Goal: Register for event/course

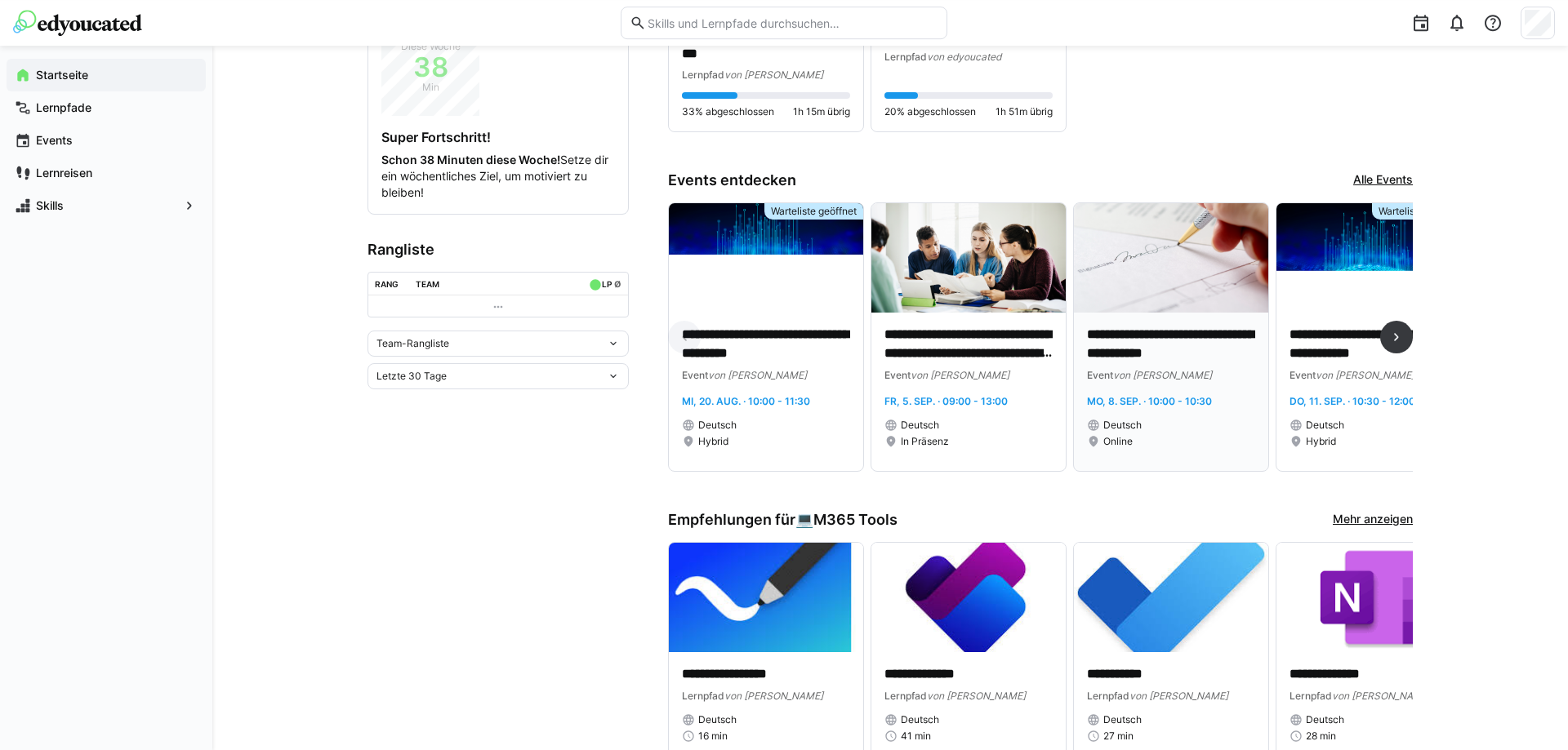
scroll to position [416, 0]
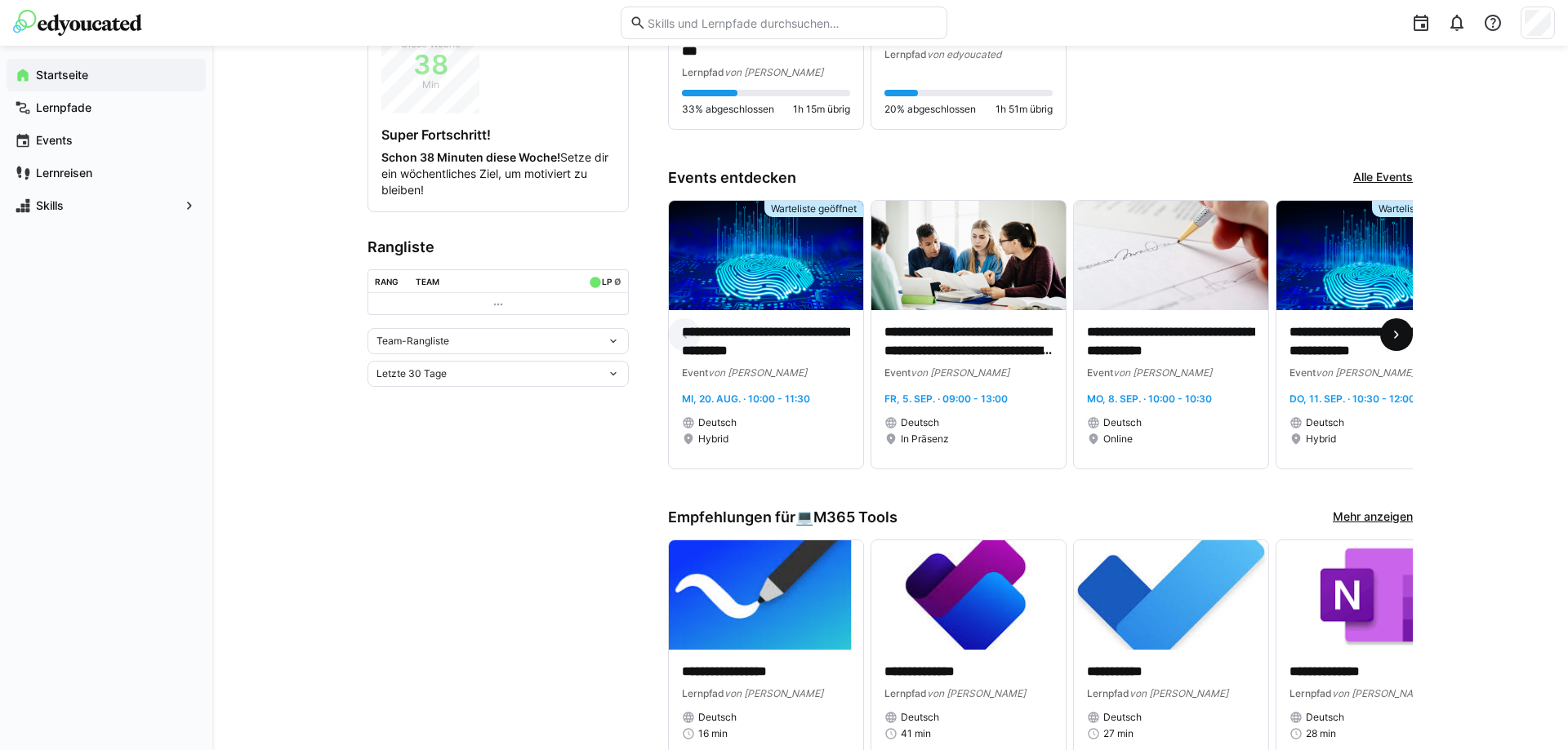
click at [1396, 336] on eds-icon at bounding box center [1396, 334] width 17 height 17
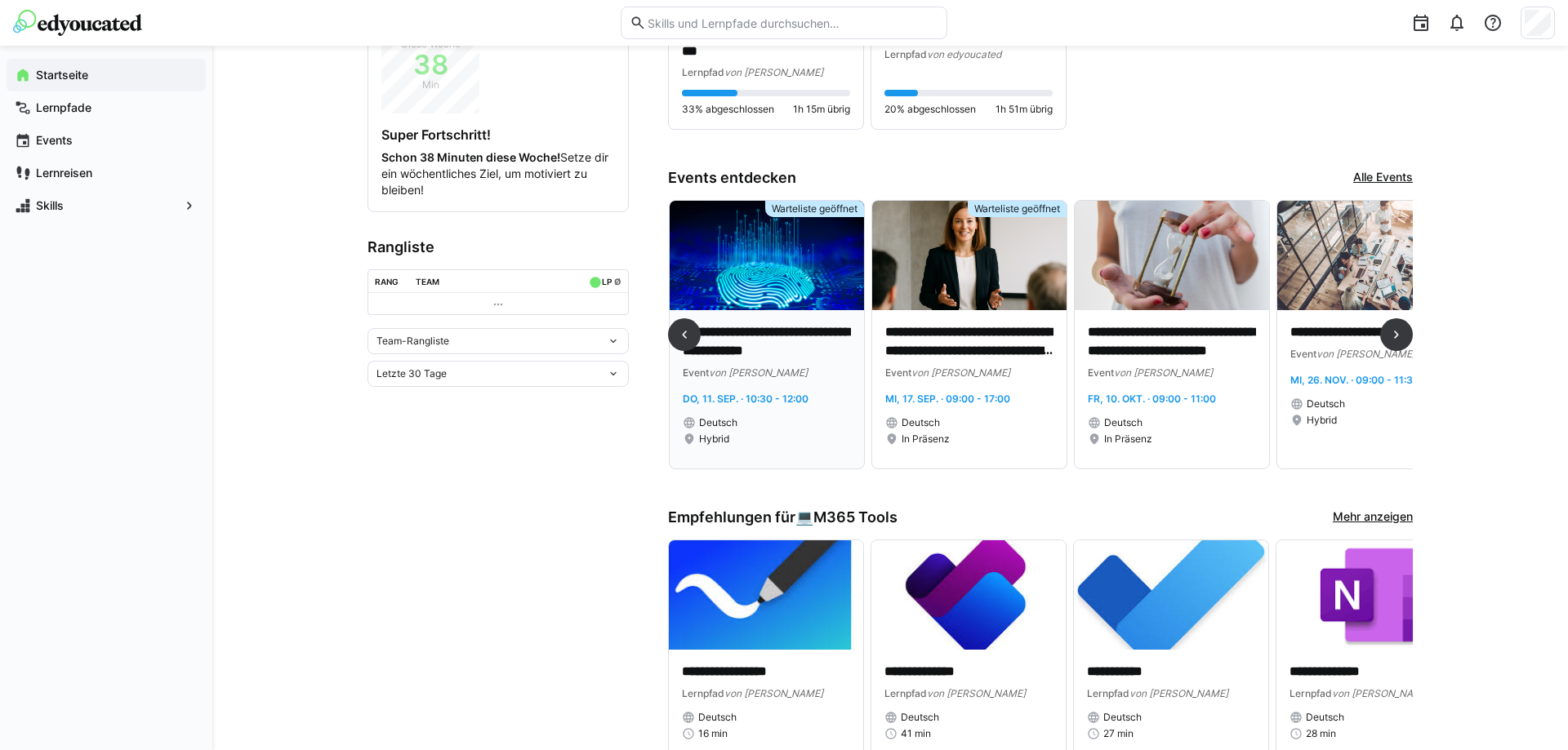
scroll to position [0, 608]
click at [1391, 338] on eds-icon at bounding box center [1396, 334] width 17 height 17
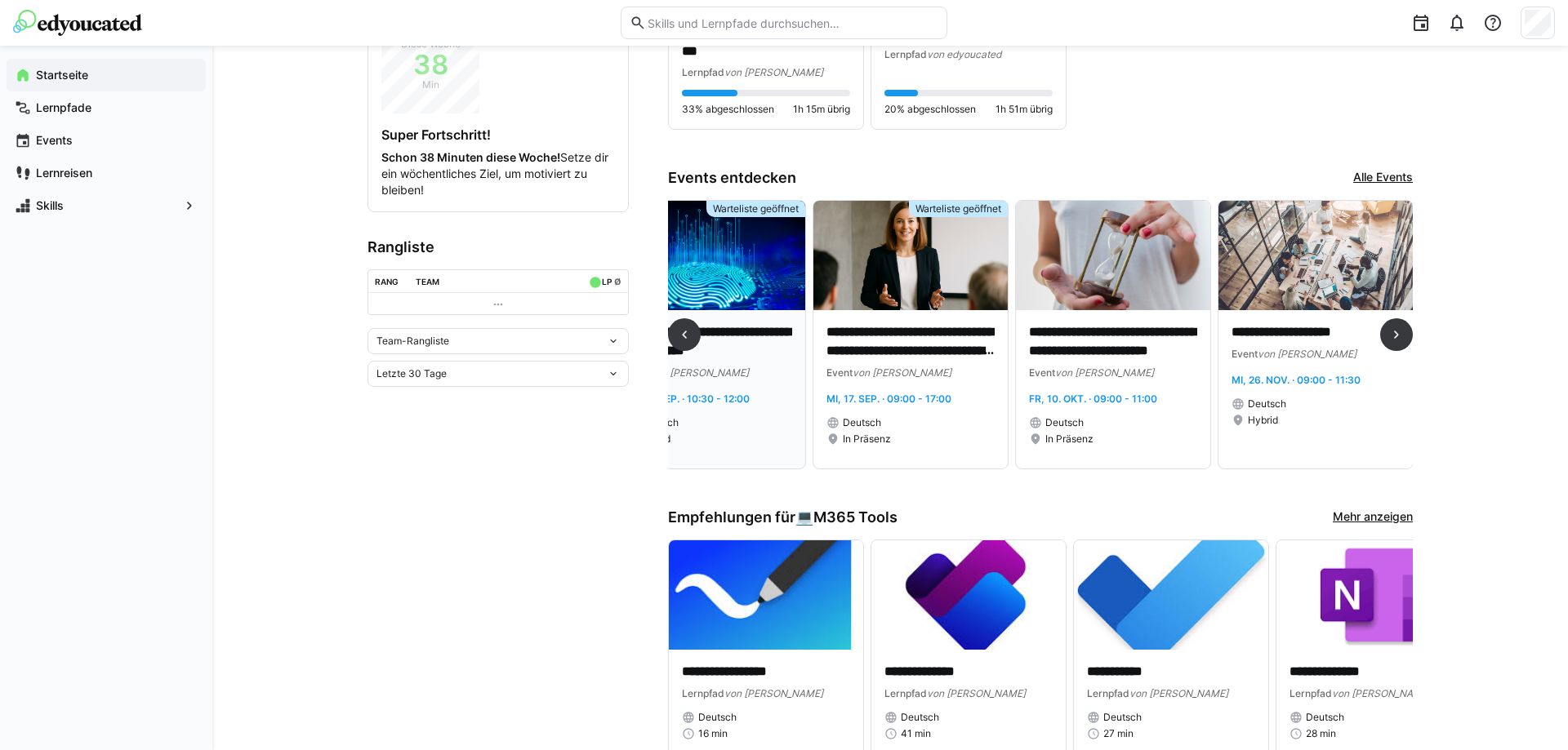
scroll to position [0, 667]
click at [689, 335] on eds-icon at bounding box center [684, 334] width 17 height 17
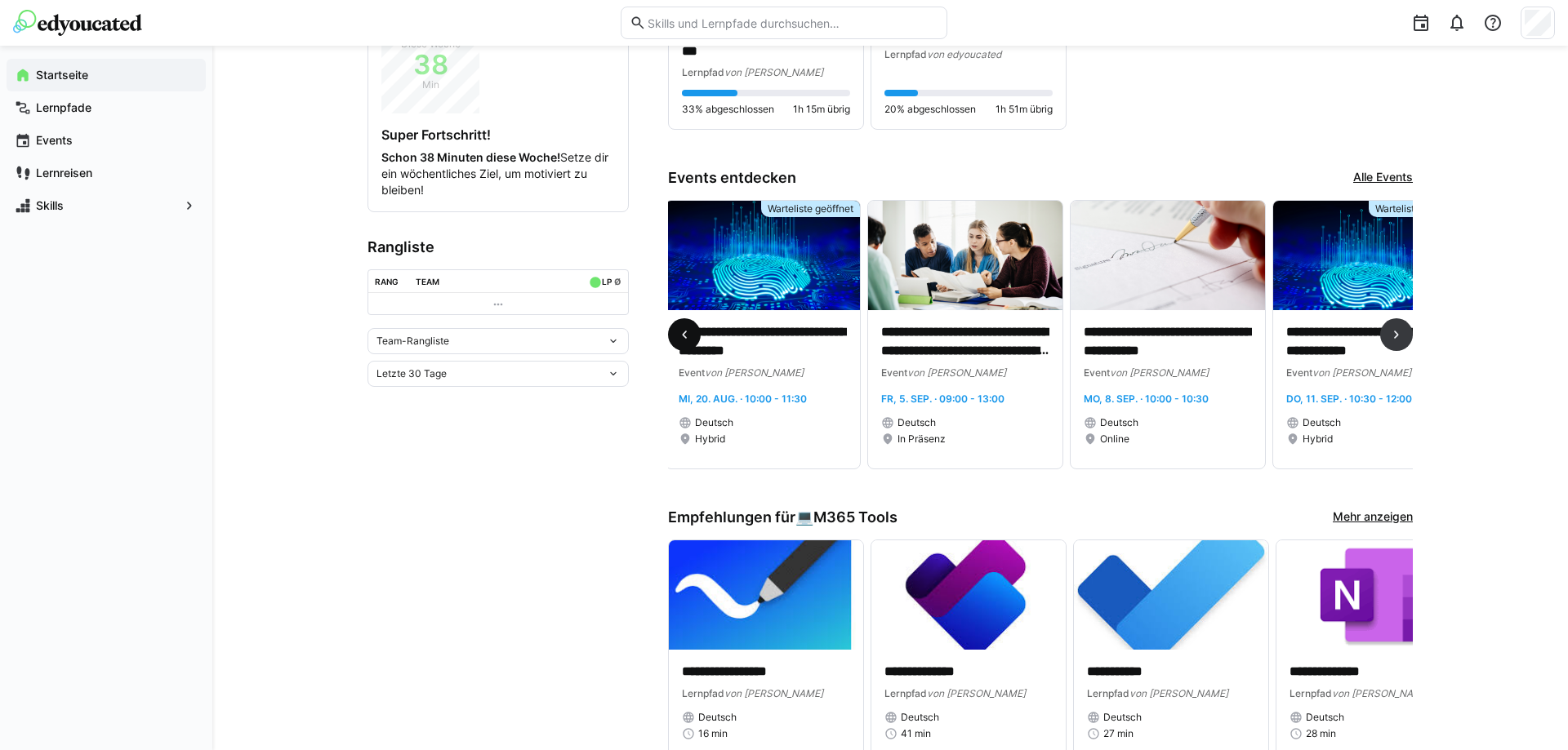
scroll to position [0, 1]
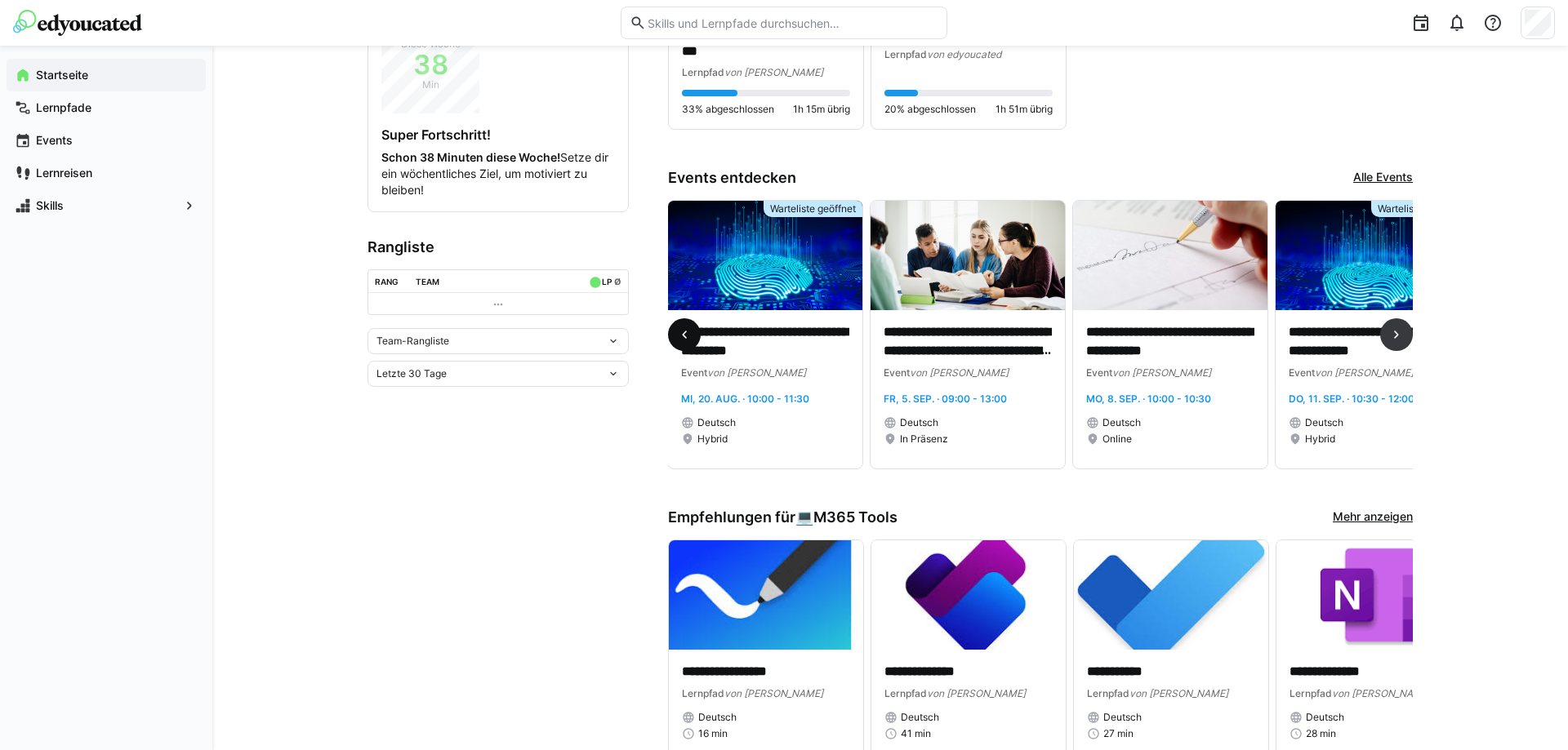
click at [689, 335] on eds-icon at bounding box center [684, 334] width 17 height 17
click at [728, 299] on img at bounding box center [766, 255] width 194 height 109
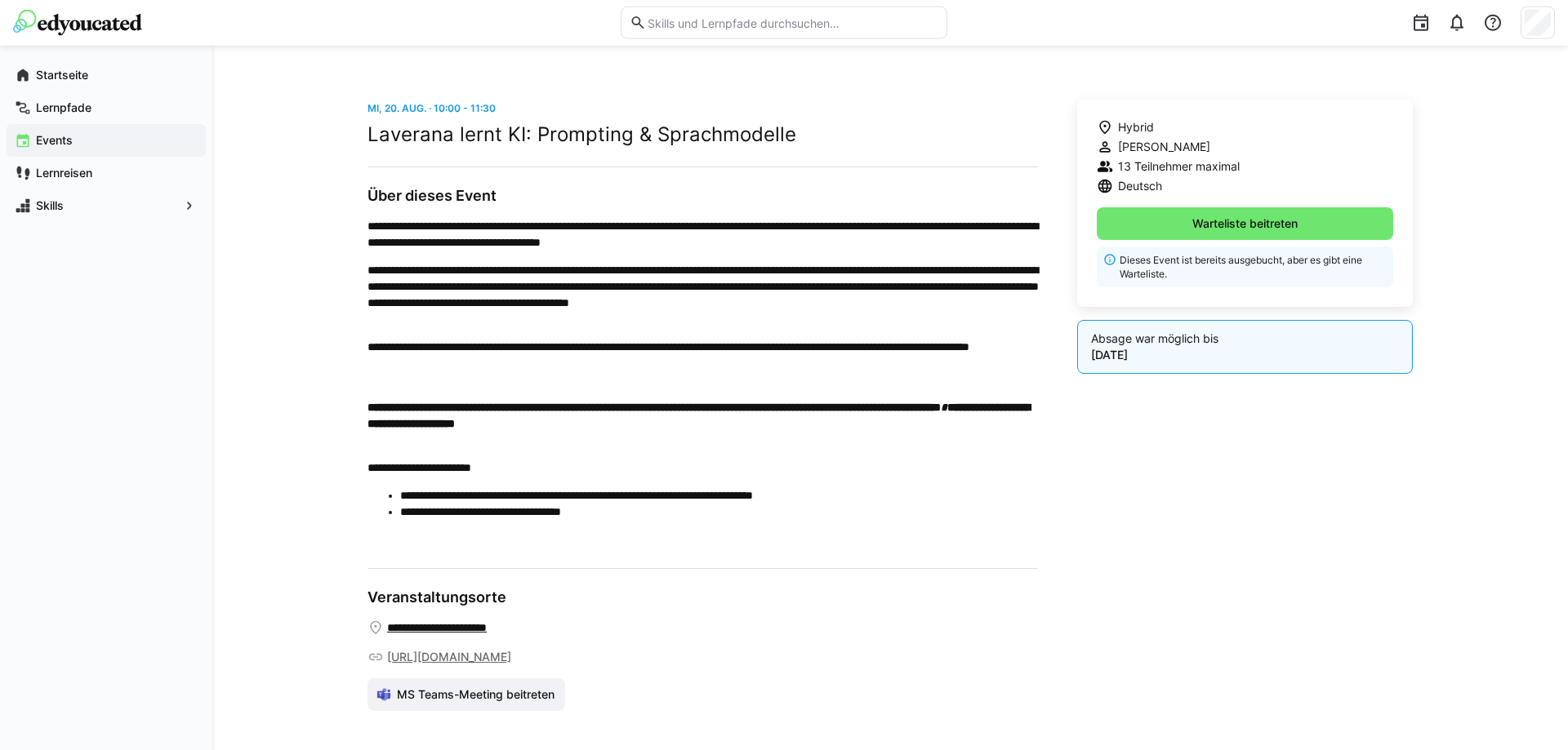
scroll to position [431, 0]
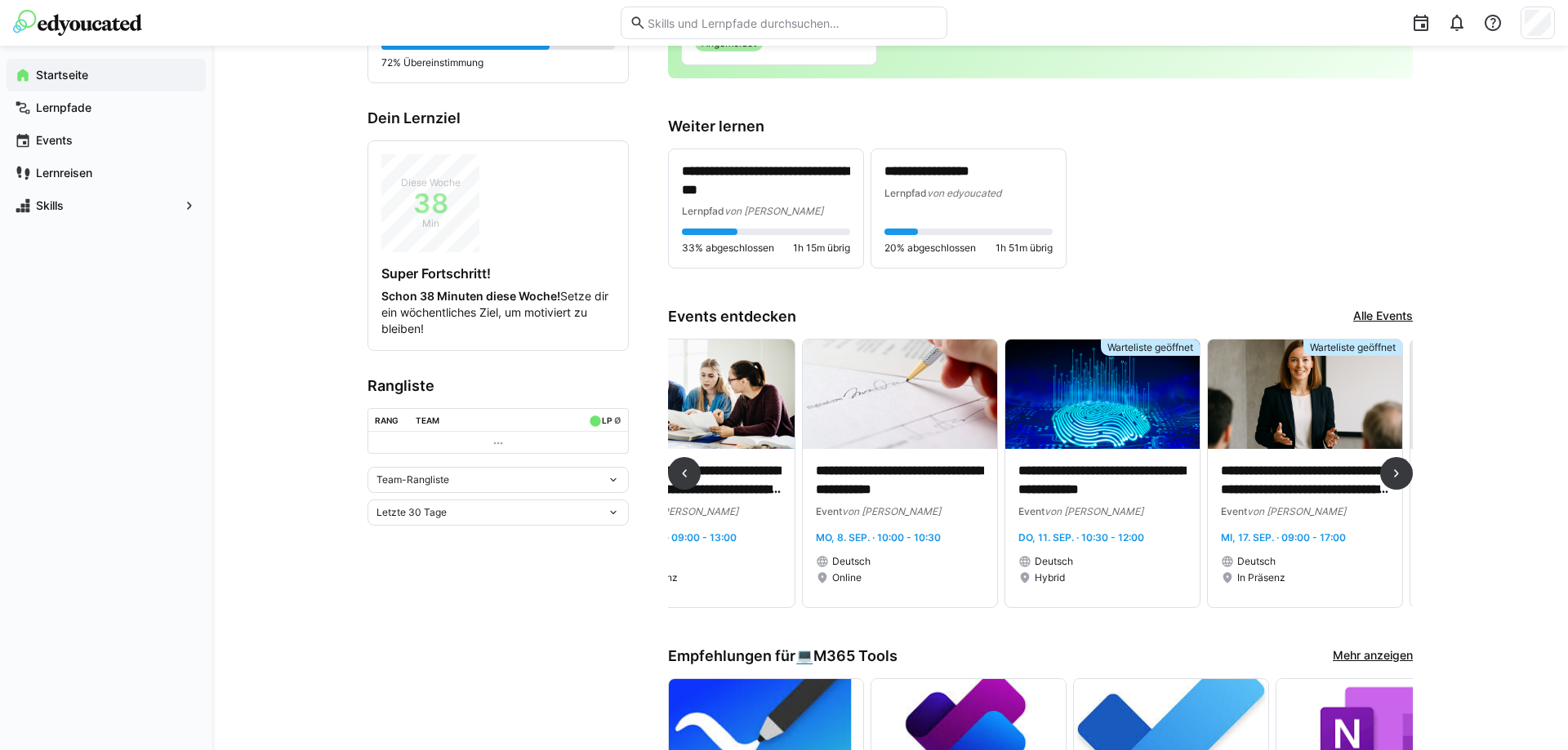
scroll to position [0, 667]
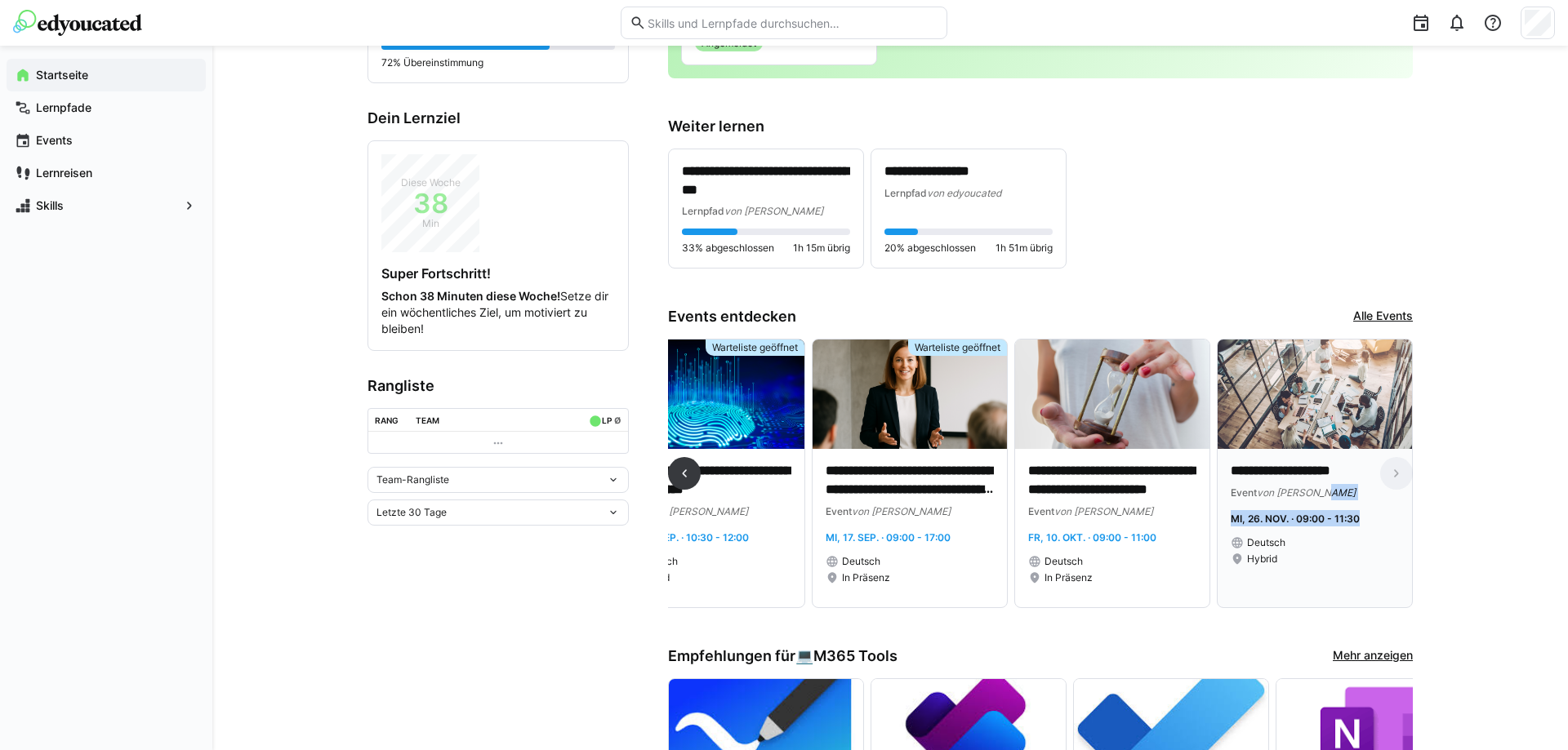
click at [1351, 504] on div "**********" at bounding box center [1315, 513] width 169 height 103
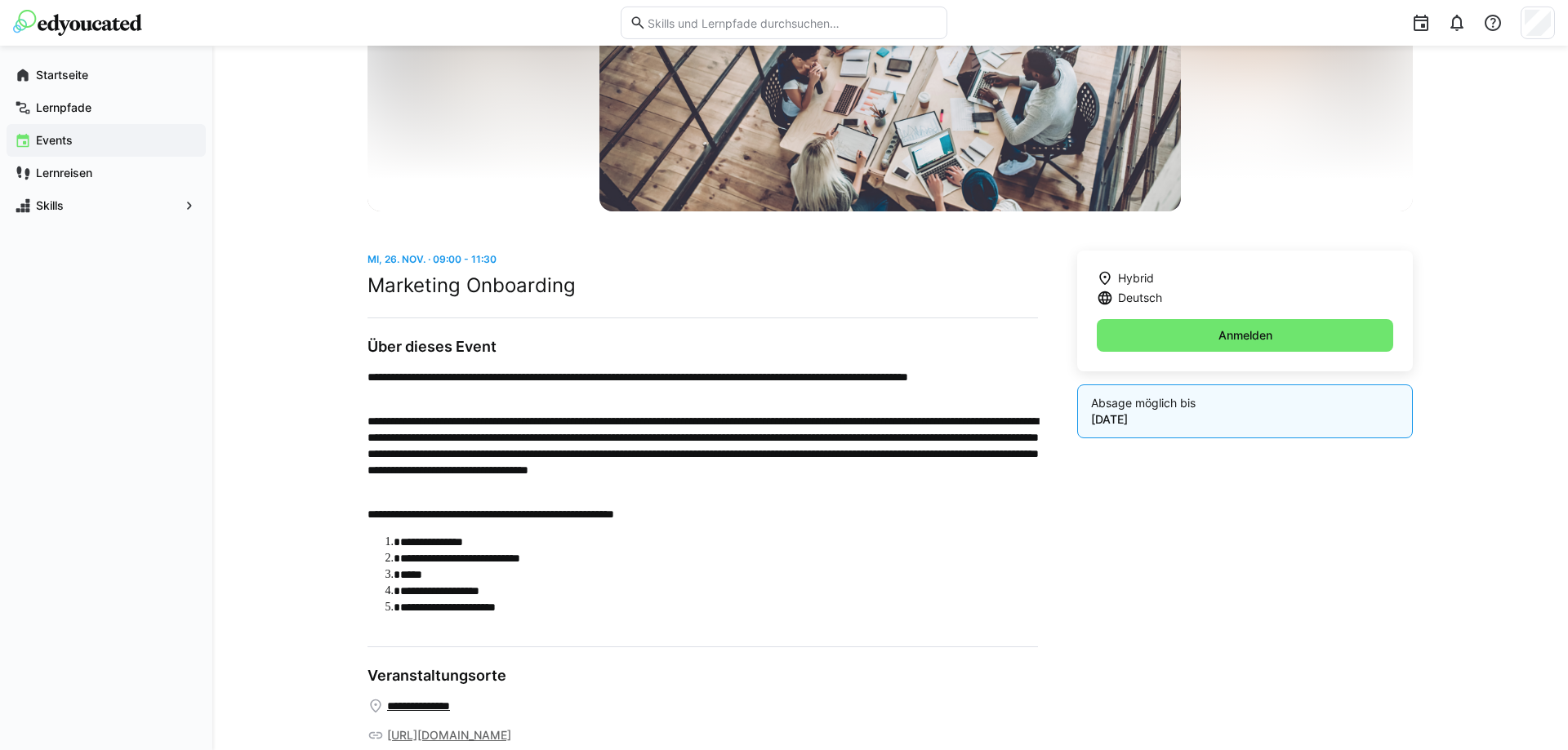
scroll to position [358, 0]
